Goal: Task Accomplishment & Management: Complete application form

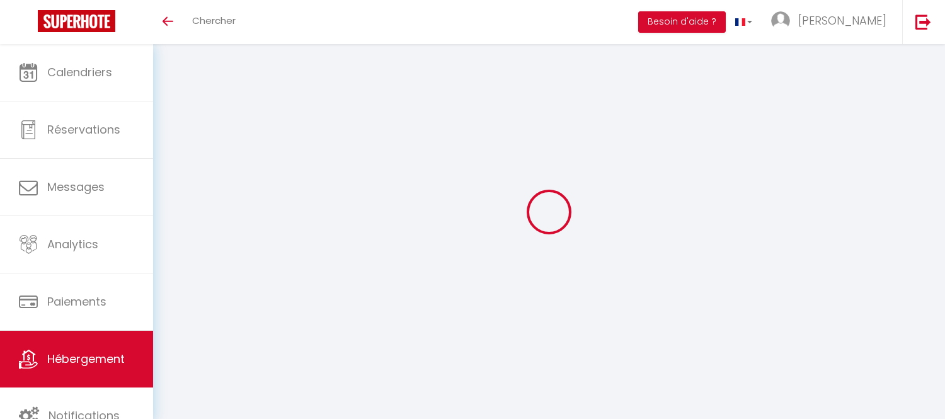
select select
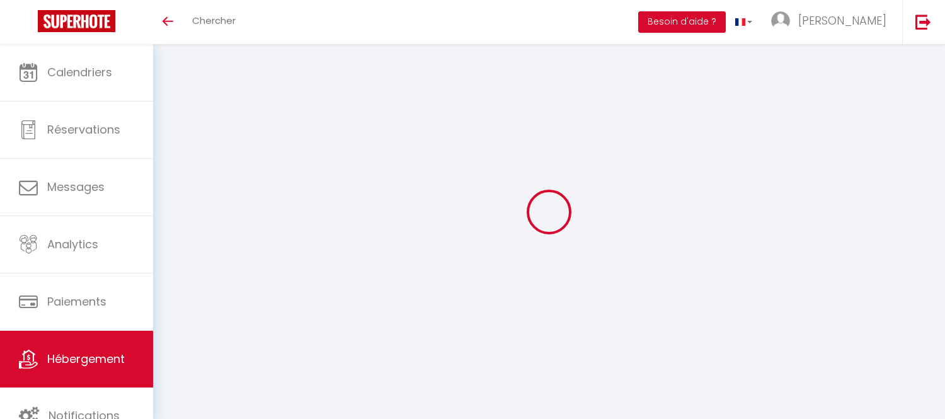
select select
checkbox input "false"
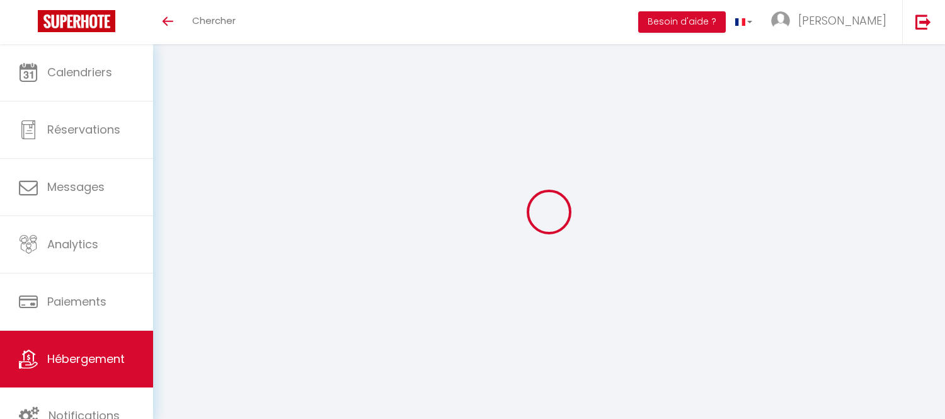
select select
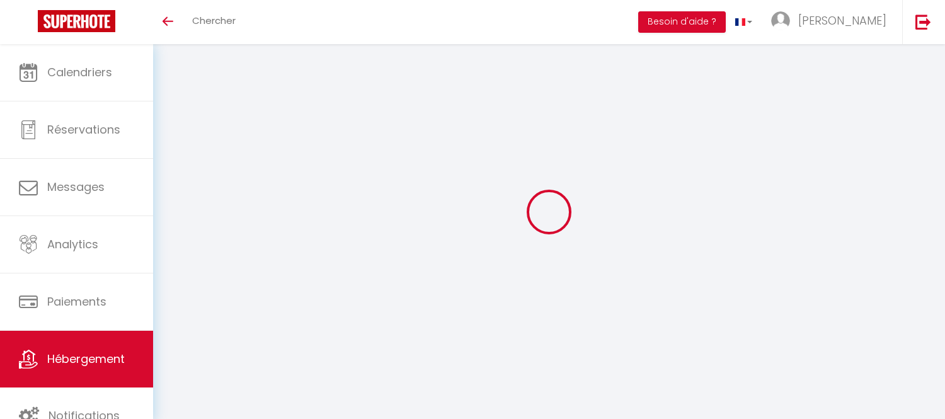
select select
checkbox input "false"
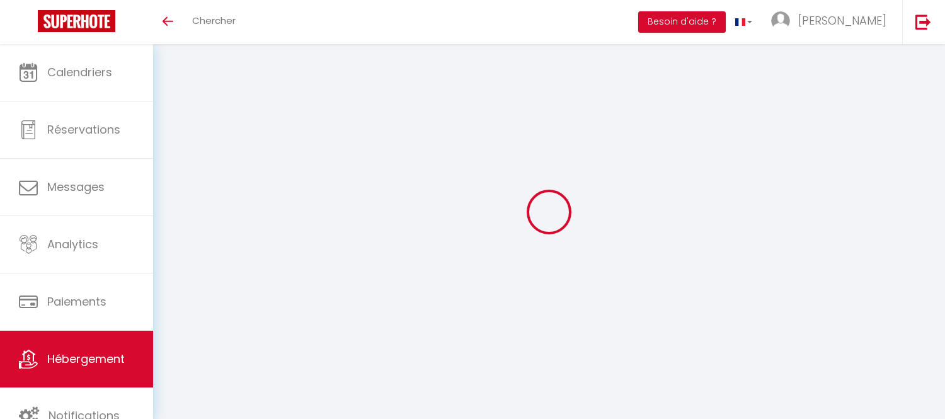
checkbox input "false"
select select
type input "114-Le Turenne - Noisy le Roi"
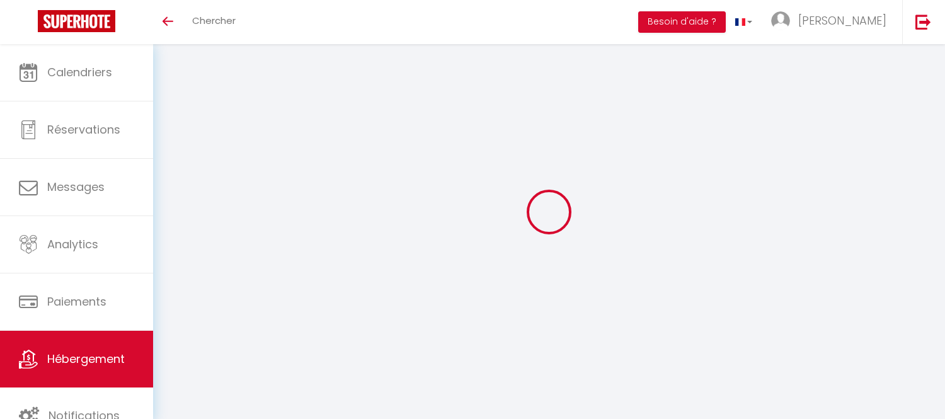
type input "[PERSON_NAME]"
type input "[STREET_ADDRESS][PERSON_NAME]"
type input "78590"
type input "Noisy le Roi"
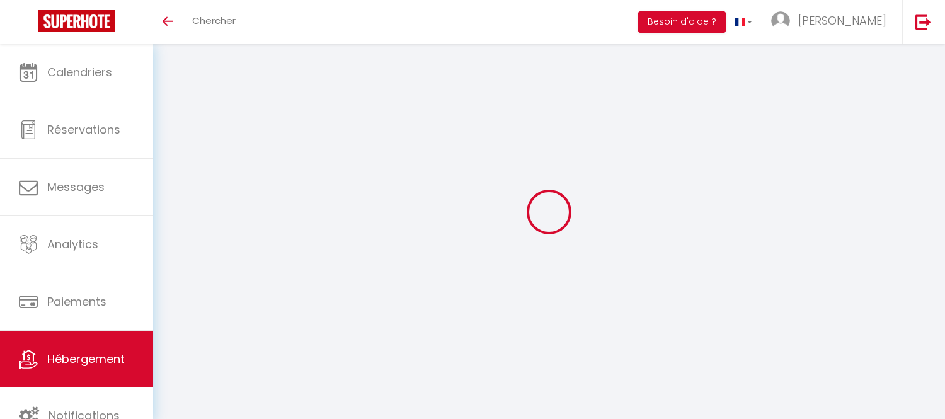
select select "2"
type input "90"
type input "111"
type input "5.00"
type input "500"
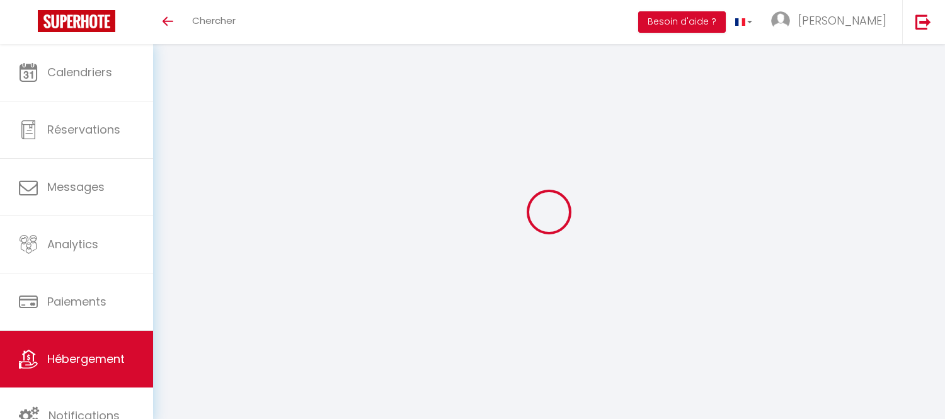
select select
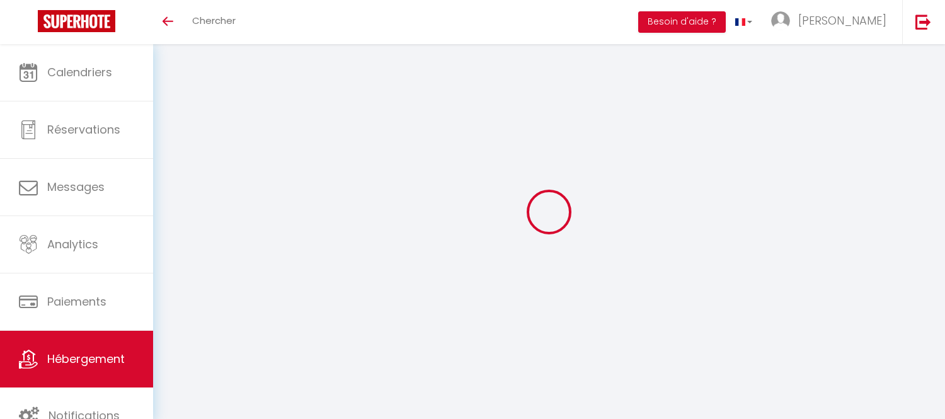
type input "[STREET_ADDRESS][PERSON_NAME]"
type input "78590"
type input "Noisy le Roi"
type input "[EMAIL_ADDRESS][DOMAIN_NAME]"
select select
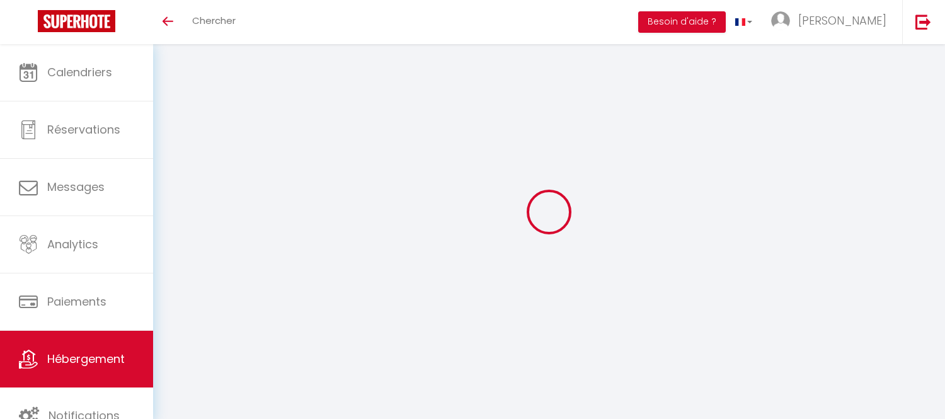
checkbox input "false"
type input "111"
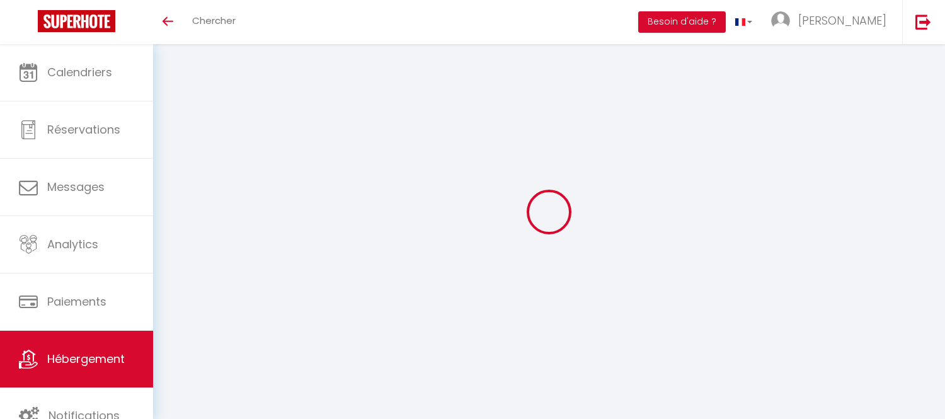
type input "0"
select select
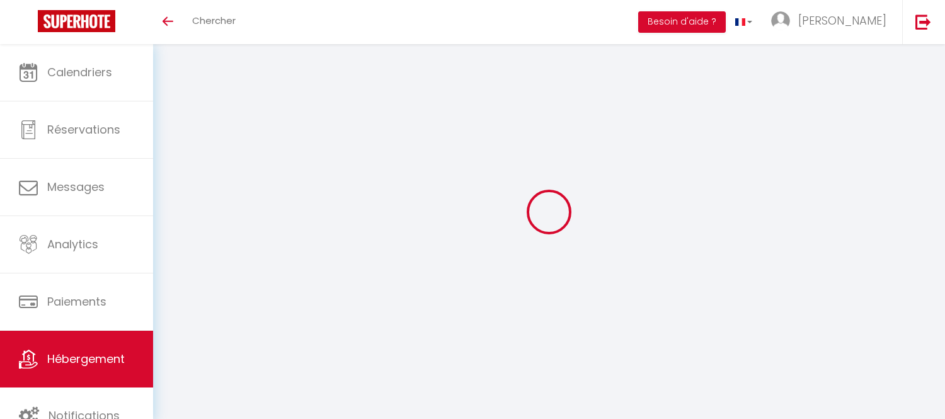
select select
checkbox input "false"
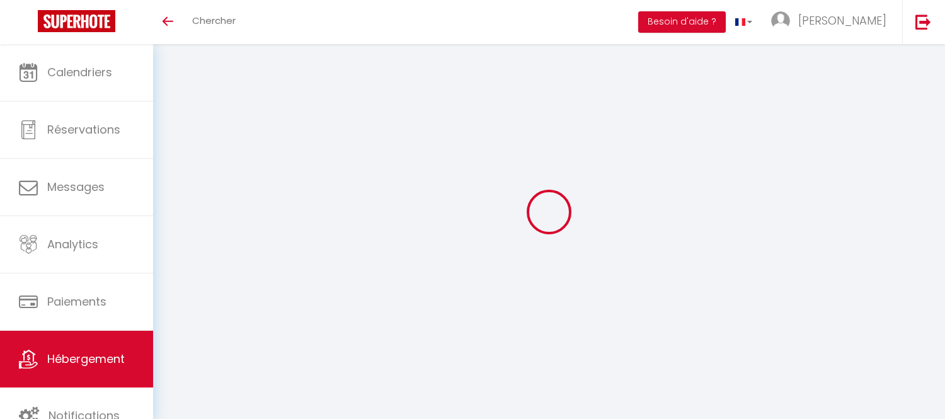
checkbox input "false"
select select
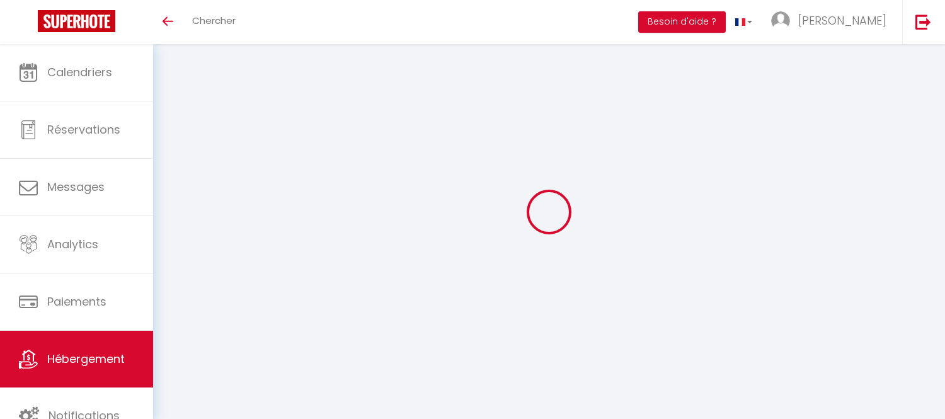
select select
checkbox input "false"
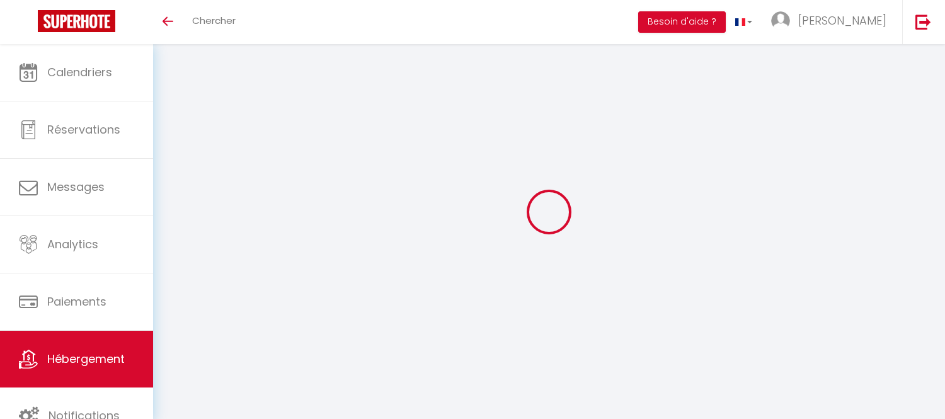
checkbox input "false"
select select
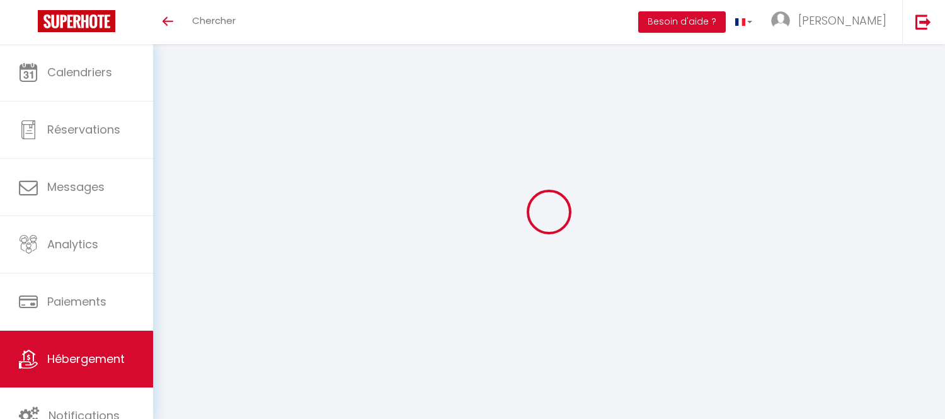
select select
checkbox input "false"
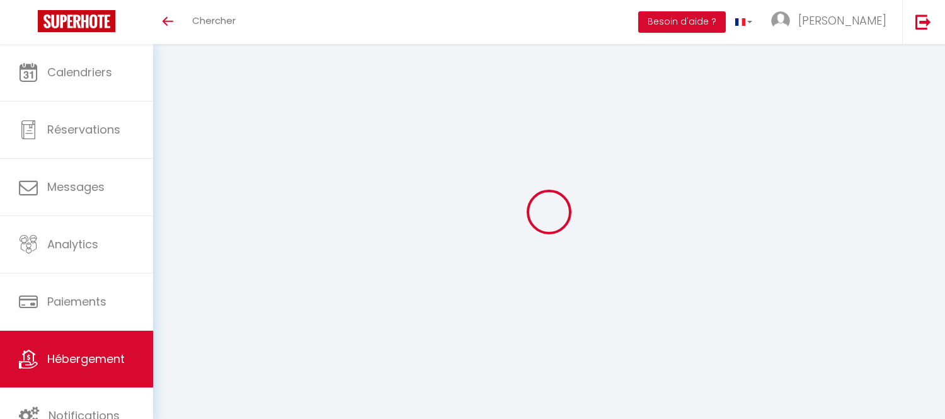
checkbox input "false"
select select
checkbox input "false"
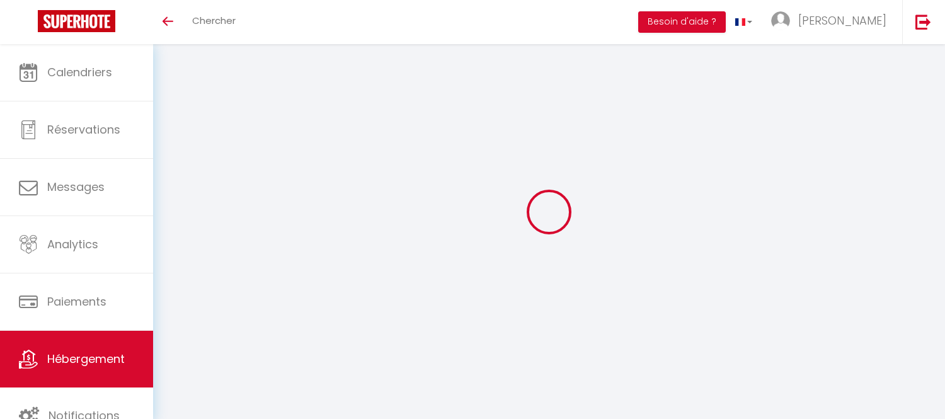
checkbox input "false"
select select
checkbox input "false"
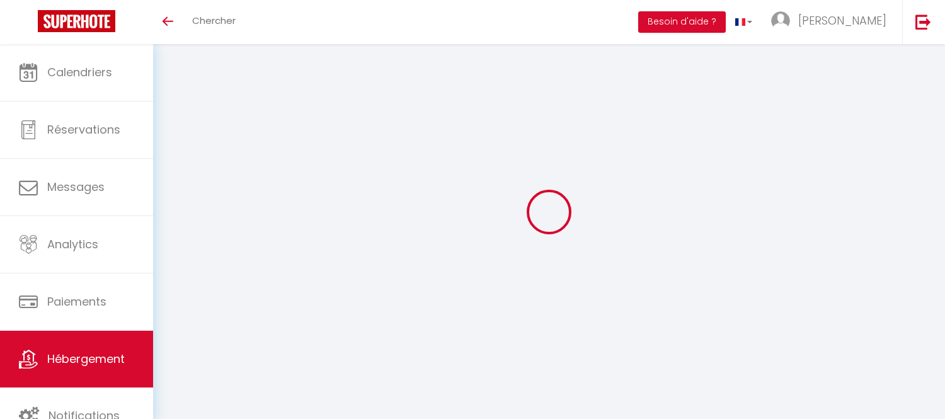
checkbox input "false"
select select "15:00"
select select "22:00"
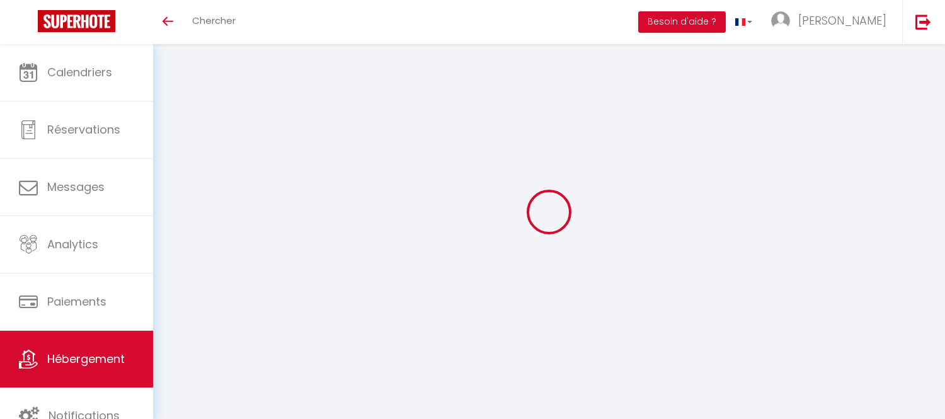
select select "11:00"
select select "30"
select select "120"
